Goal: Task Accomplishment & Management: Use online tool/utility

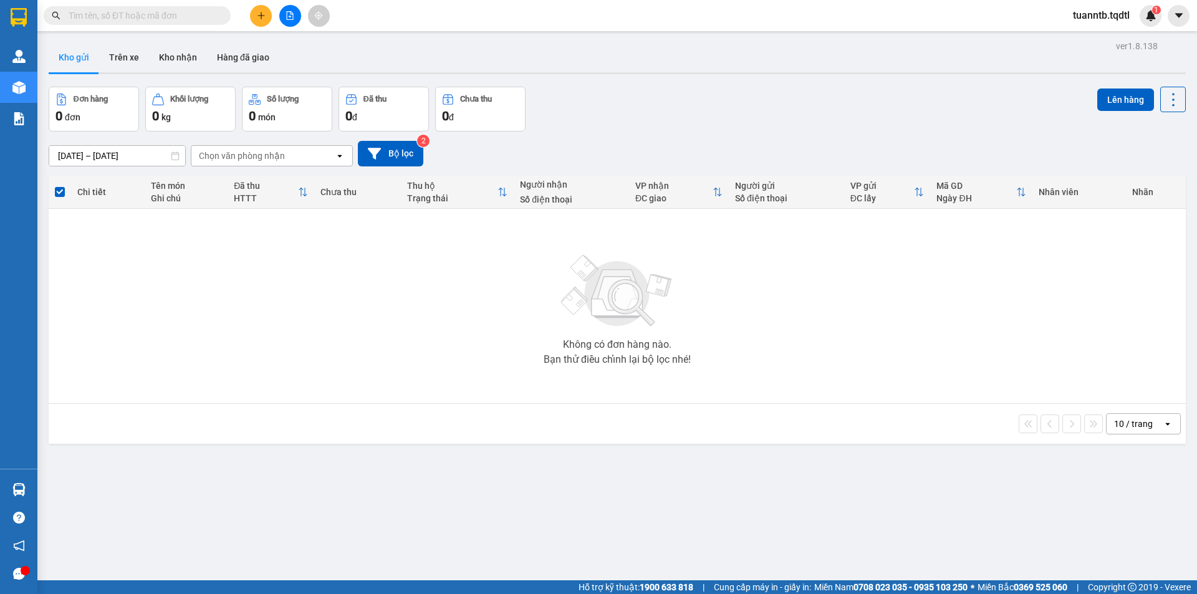
click at [279, 22] on div at bounding box center [290, 16] width 94 height 22
click at [296, 18] on button at bounding box center [290, 16] width 22 height 22
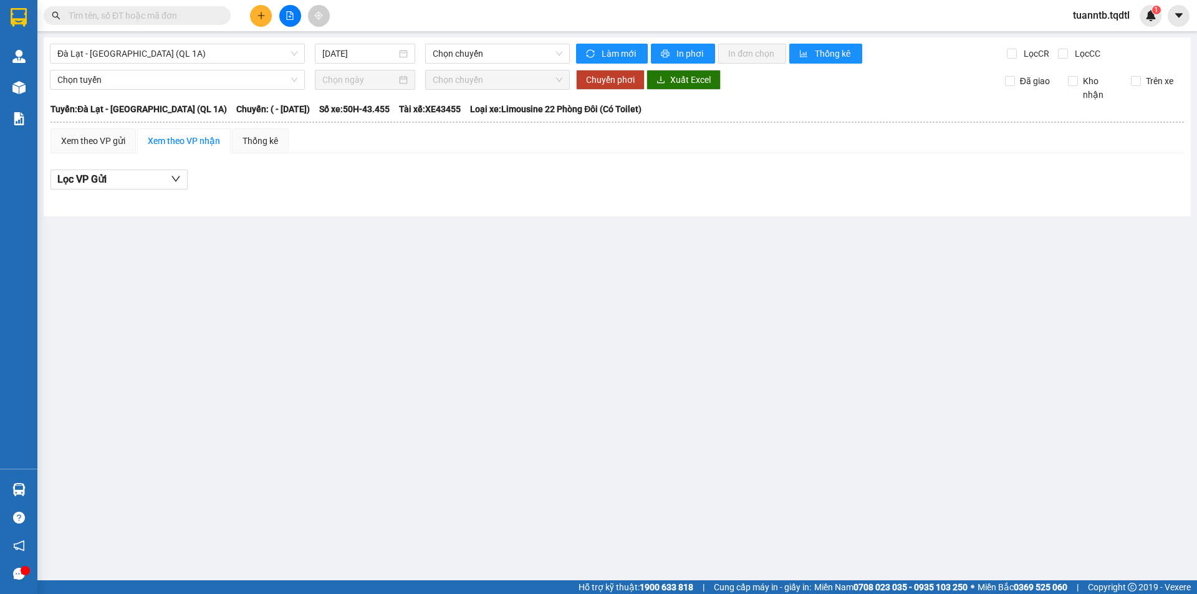
drag, startPoint x: 271, startPoint y: 52, endPoint x: 204, endPoint y: 39, distance: 67.2
click at [242, 47] on span "Đà Lạt - [GEOGRAPHIC_DATA] (QL 1A)" at bounding box center [177, 53] width 240 height 19
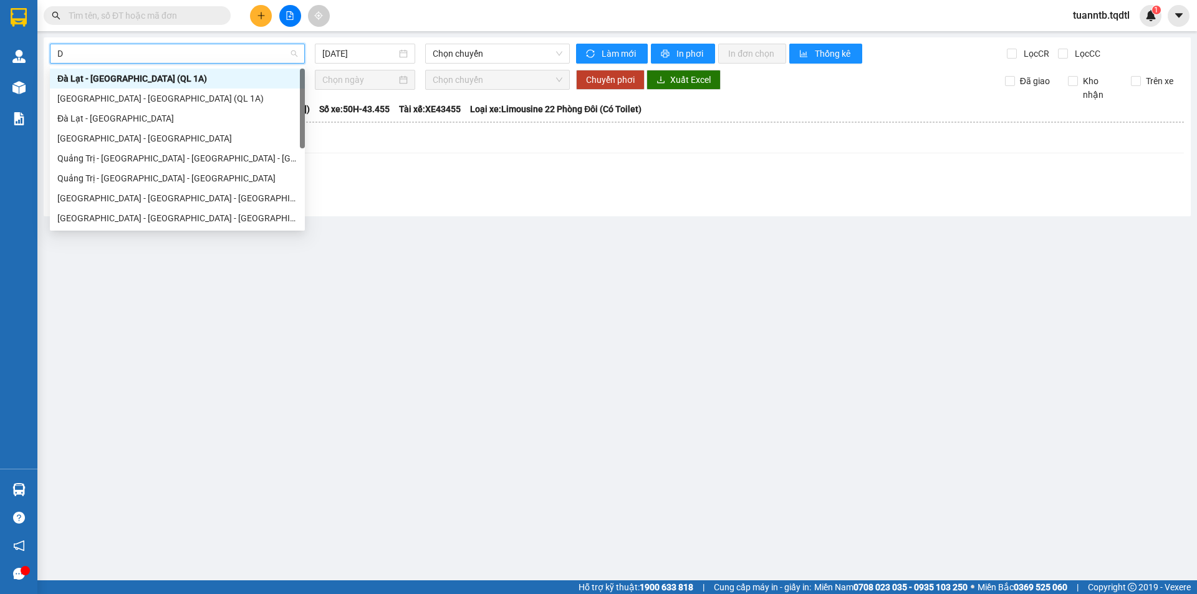
type input "DA"
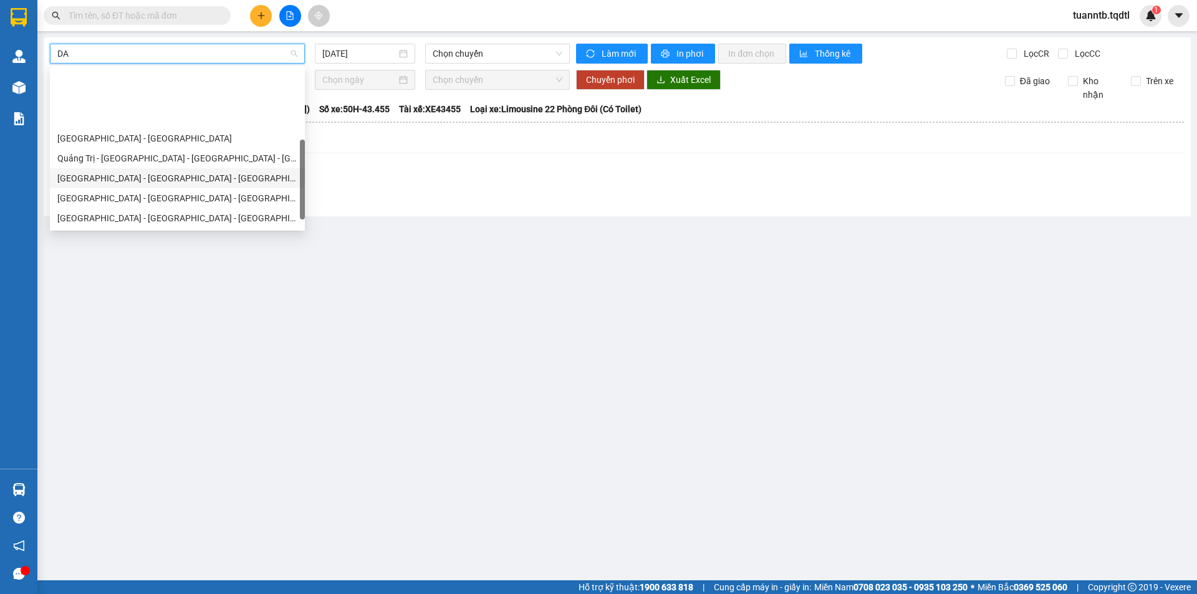
scroll to position [80, 0]
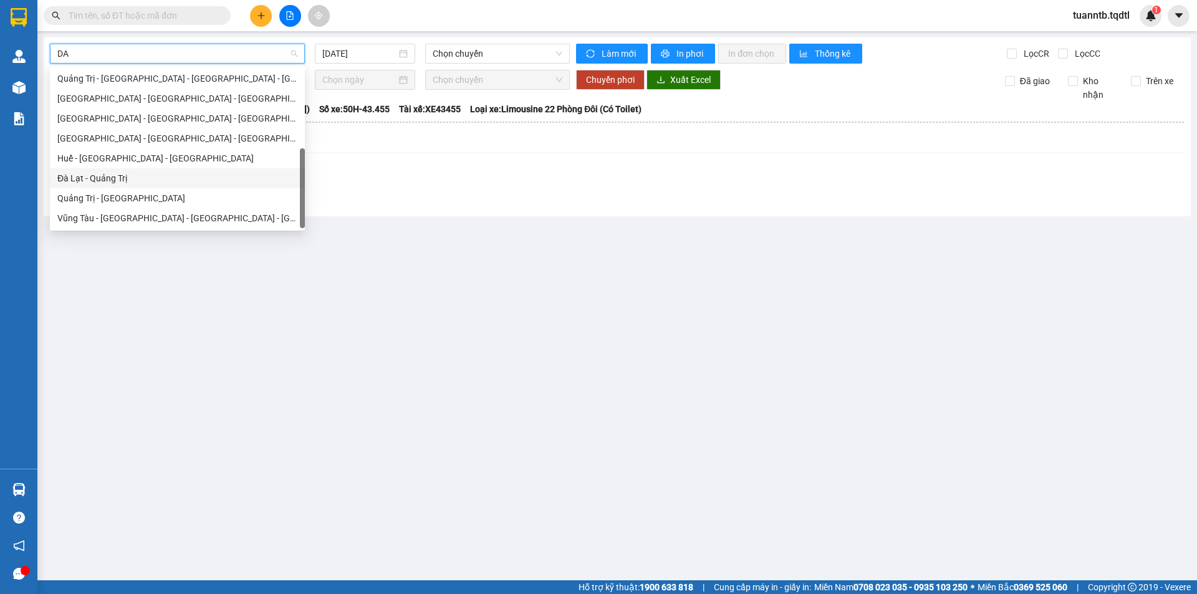
click at [114, 174] on div "Đà Lạt - Quảng Trị" at bounding box center [177, 178] width 240 height 14
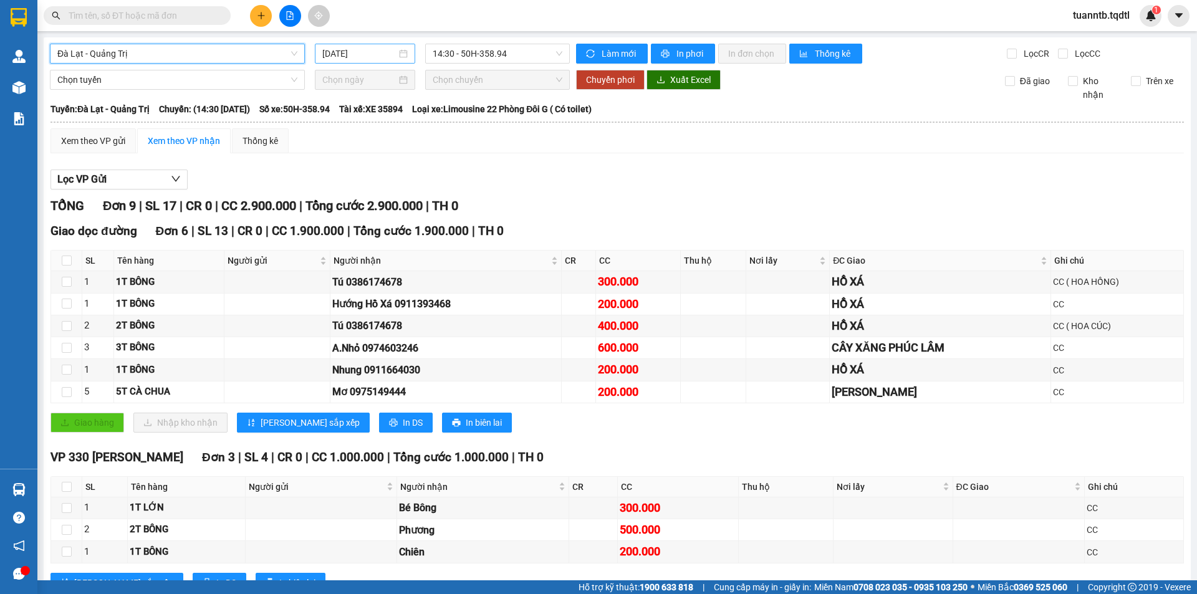
click at [361, 54] on input "[DATE]" at bounding box center [359, 54] width 74 height 14
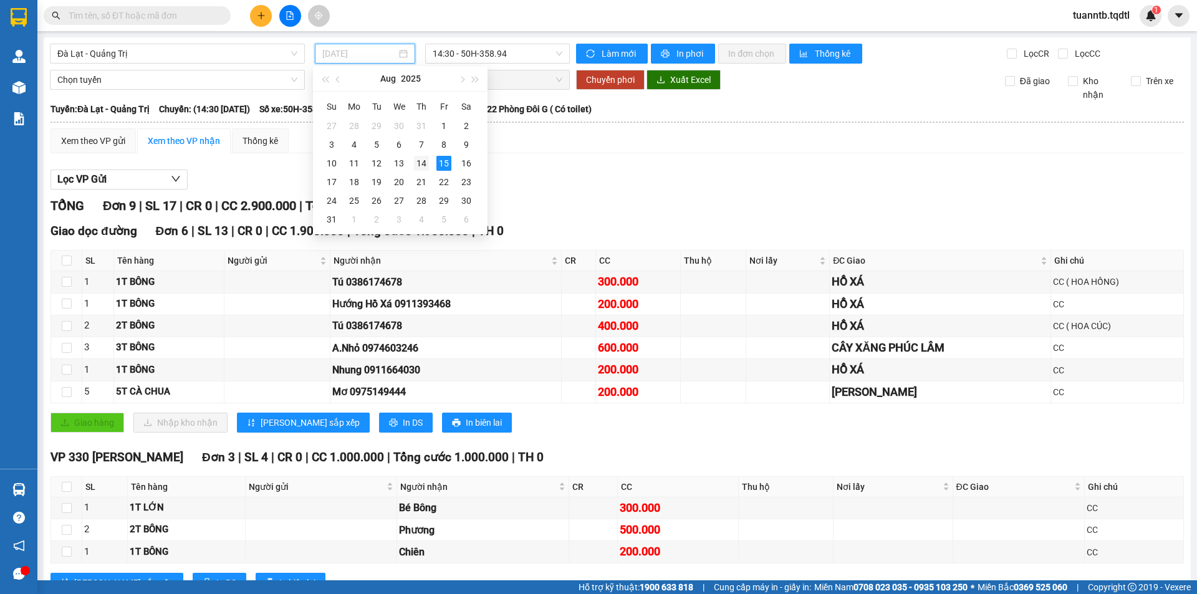
click at [423, 168] on div "14" at bounding box center [421, 163] width 15 height 15
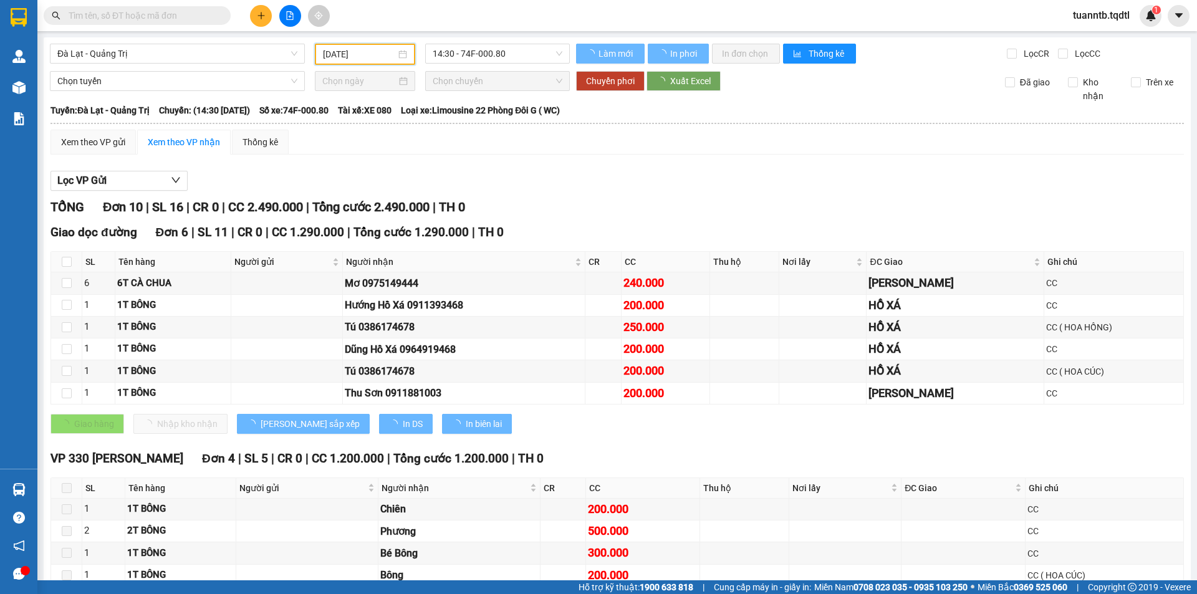
click at [492, 54] on span "14:30 - 74F-000.80" at bounding box center [498, 53] width 130 height 19
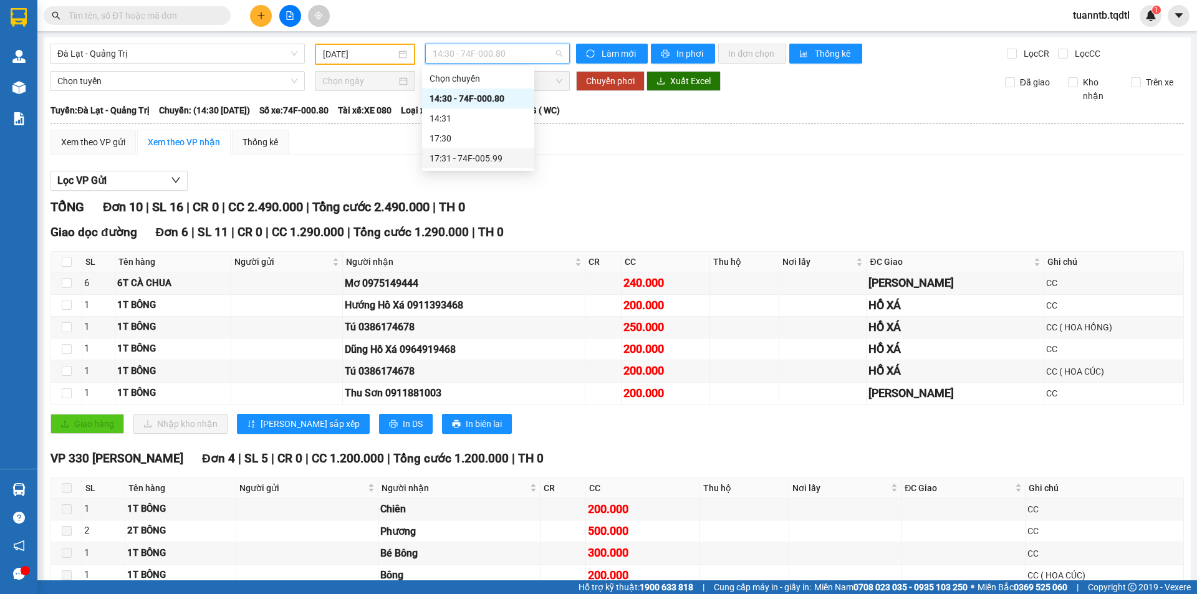
click at [487, 156] on div "17:31 - 74F-005.99" at bounding box center [477, 158] width 97 height 14
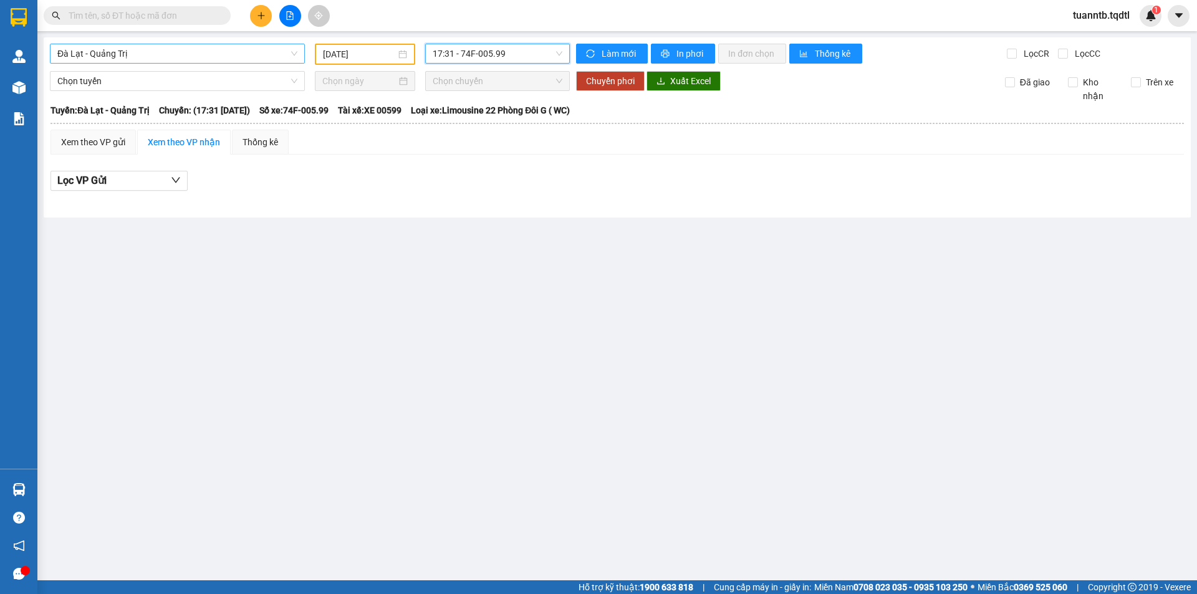
click at [125, 54] on span "Đà Lạt - Quảng Trị" at bounding box center [177, 53] width 240 height 19
click at [540, 52] on span "17:31 - 74F-005.99" at bounding box center [498, 53] width 130 height 19
click at [367, 61] on div "[DATE]" at bounding box center [365, 54] width 100 height 21
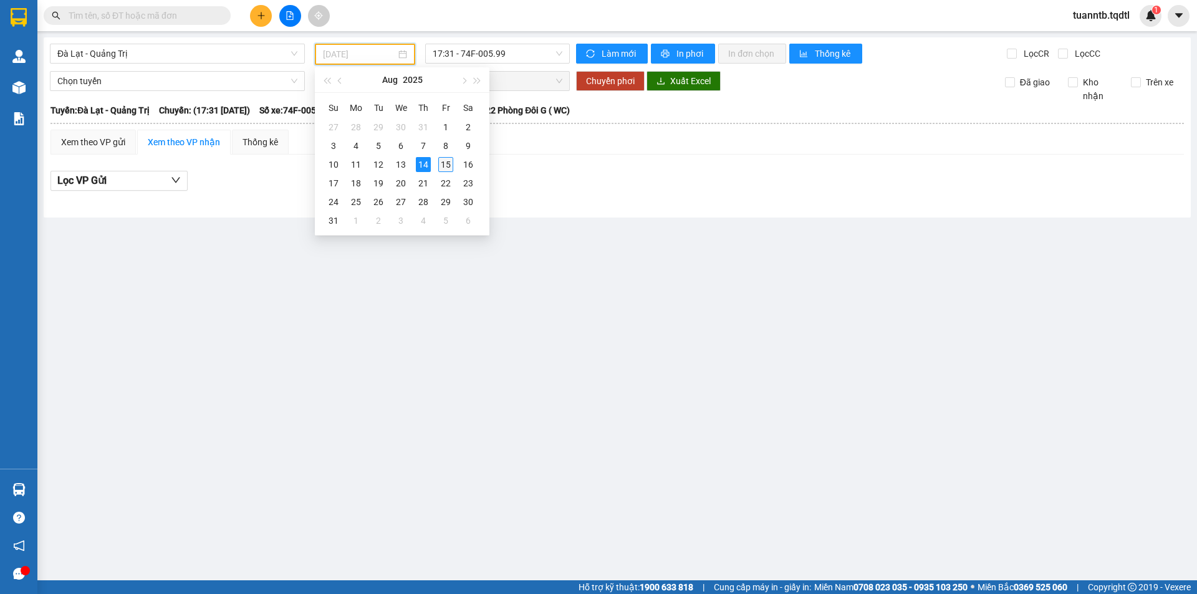
click at [443, 166] on div "15" at bounding box center [445, 164] width 15 height 15
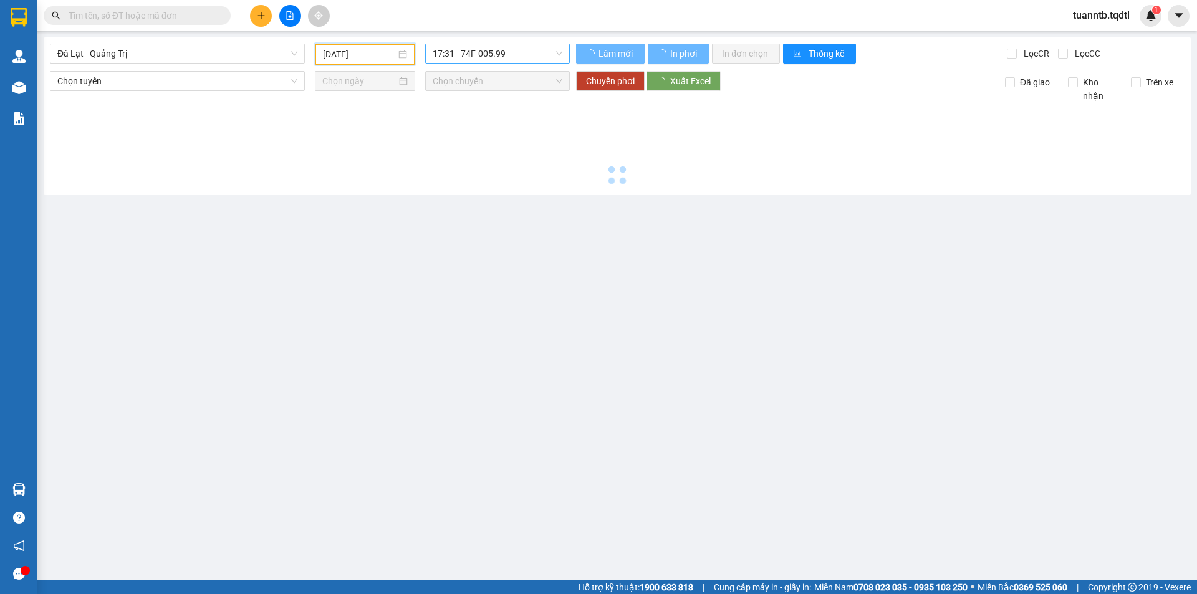
type input "[DATE]"
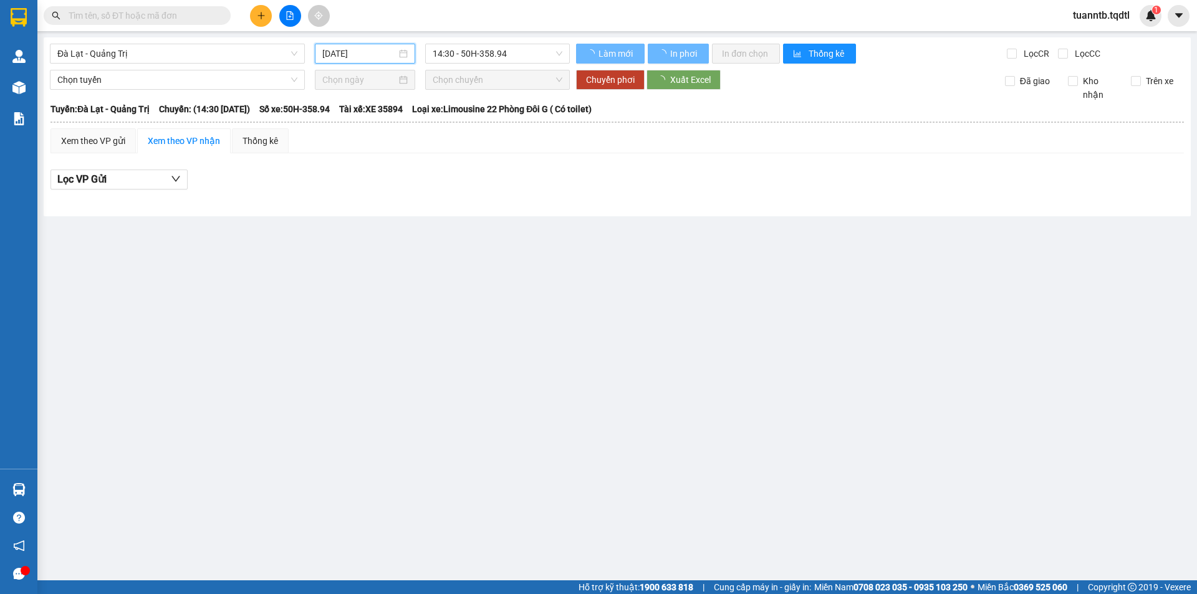
click at [519, 56] on span "14:30 - 50H-358.94" at bounding box center [498, 53] width 130 height 19
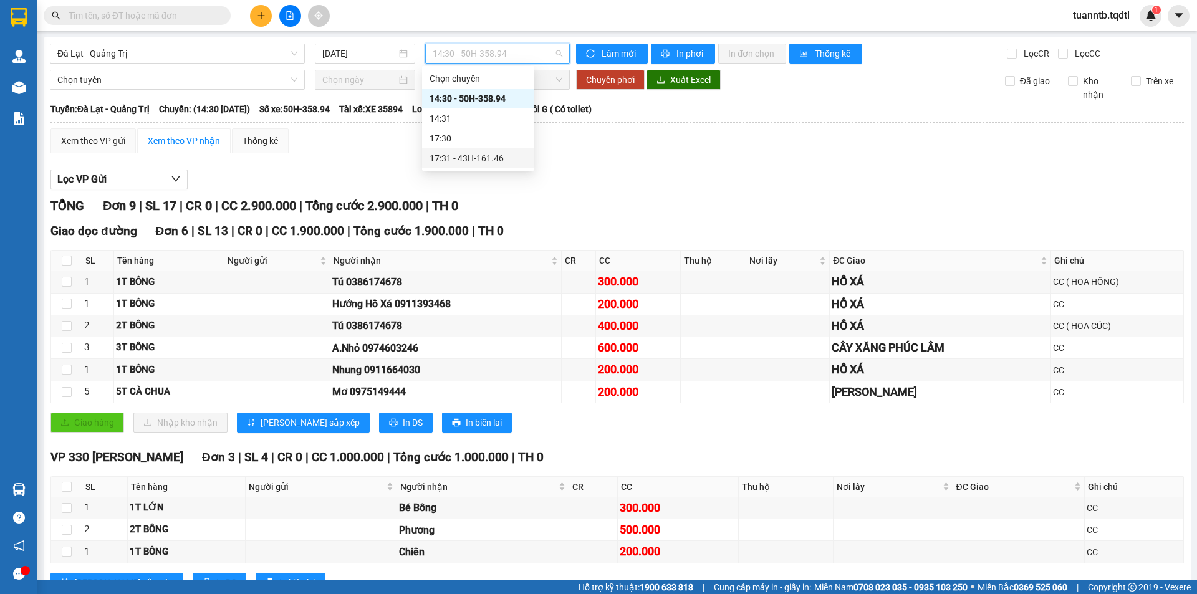
drag, startPoint x: 503, startPoint y: 159, endPoint x: 497, endPoint y: 161, distance: 6.5
click at [497, 161] on div "17:31 - 43H-161.46" at bounding box center [477, 158] width 97 height 14
